Goal: Navigation & Orientation: Find specific page/section

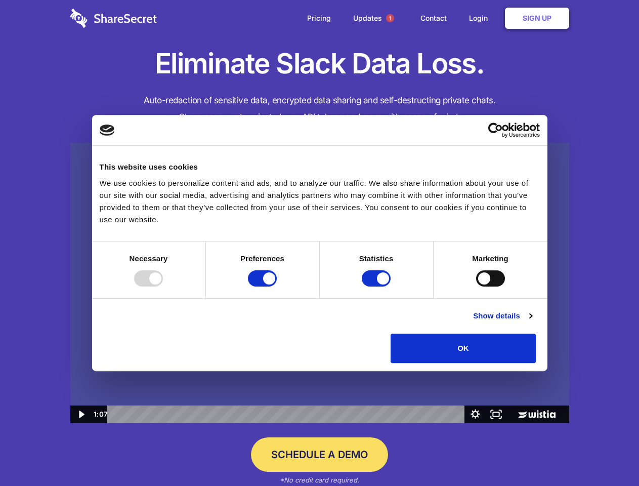
click at [319, 243] on img at bounding box center [319, 283] width 499 height 281
click at [163, 287] on div at bounding box center [148, 278] width 29 height 16
click at [277, 287] on input "Preferences" at bounding box center [262, 278] width 29 height 16
checkbox input "false"
click at [378, 287] on input "Statistics" at bounding box center [376, 278] width 29 height 16
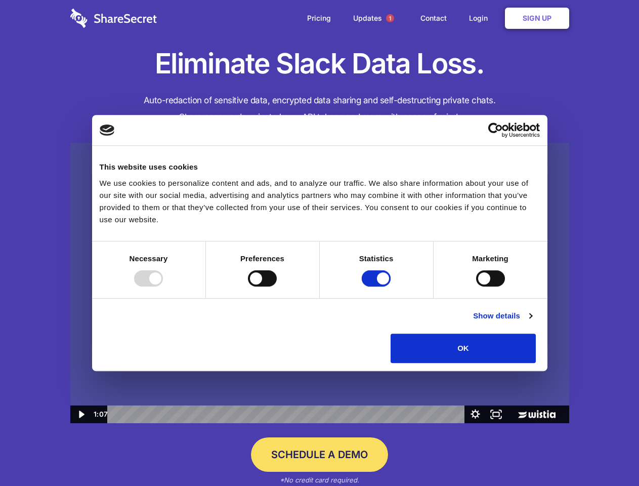
checkbox input "false"
click at [476, 287] on input "Marketing" at bounding box center [490, 278] width 29 height 16
checkbox input "true"
click at [532, 322] on link "Show details" at bounding box center [502, 316] width 59 height 12
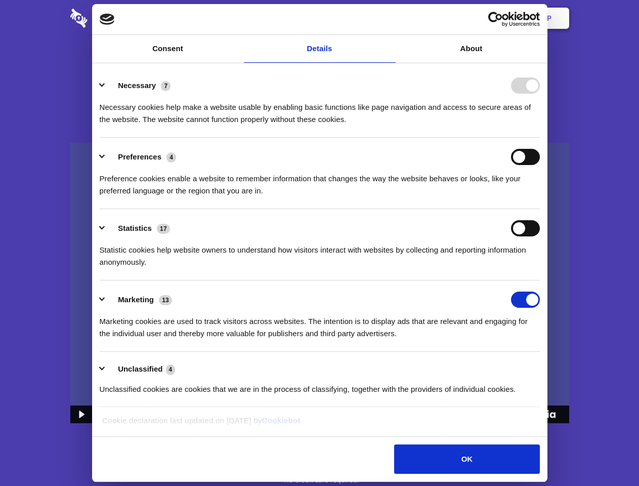
click at [540, 138] on li "Necessary 7 Necessary cookies help make a website usable by enabling basic func…" at bounding box center [320, 101] width 440 height 71
click at [390, 18] on span "1" at bounding box center [390, 18] width 8 height 8
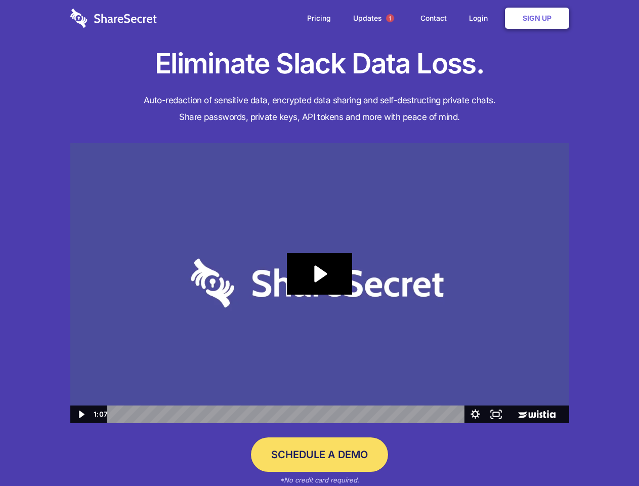
click at [320, 283] on icon "Play Video: Sharesecret Slack Extension" at bounding box center [319, 274] width 65 height 42
